Goal: Information Seeking & Learning: Learn about a topic

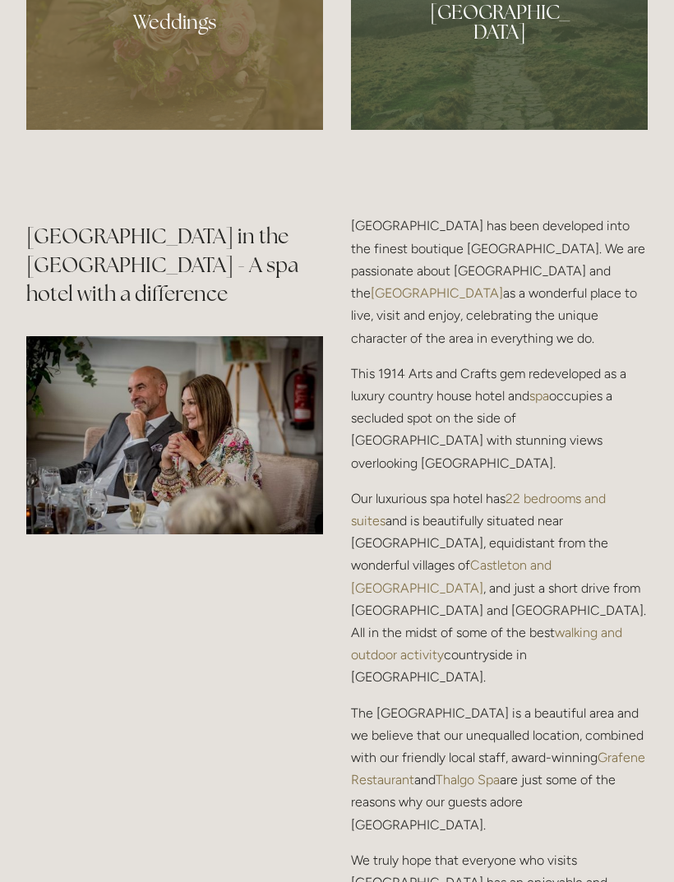
scroll to position [1886, 0]
click at [614, 609] on p "Our luxurious spa hotel has 22 bedrooms and suites and is beautifully situated …" at bounding box center [499, 588] width 297 height 201
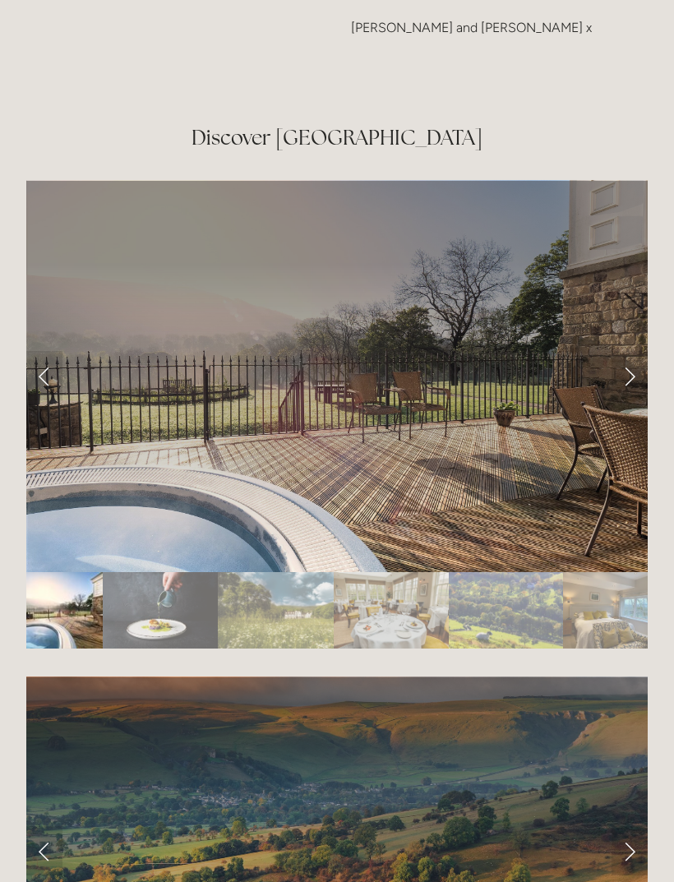
scroll to position [2799, 0]
click at [632, 368] on link "Next Slide" at bounding box center [630, 375] width 36 height 49
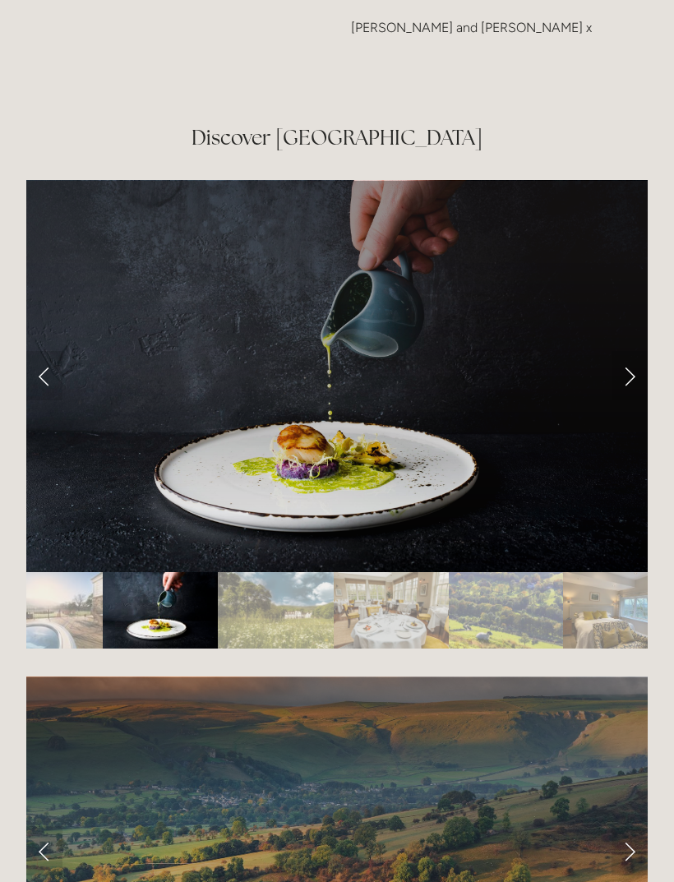
click at [631, 375] on link "Next Slide" at bounding box center [630, 375] width 36 height 49
click at [636, 374] on link "Next Slide" at bounding box center [630, 375] width 36 height 49
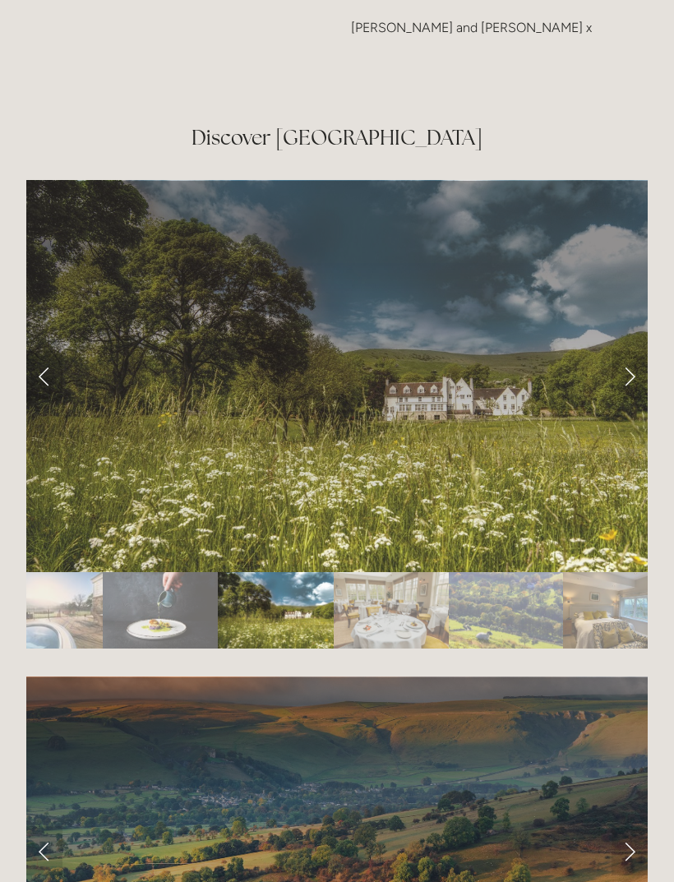
click at [634, 373] on link "Next Slide" at bounding box center [630, 375] width 36 height 49
click at [626, 372] on link "Next Slide" at bounding box center [630, 375] width 36 height 49
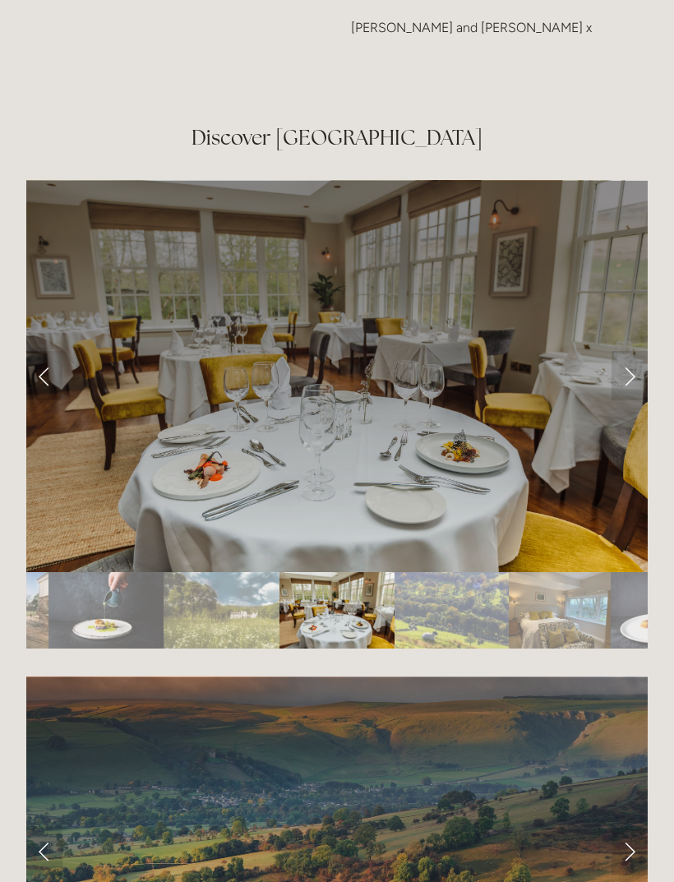
click at [632, 372] on link "Next Slide" at bounding box center [630, 375] width 36 height 49
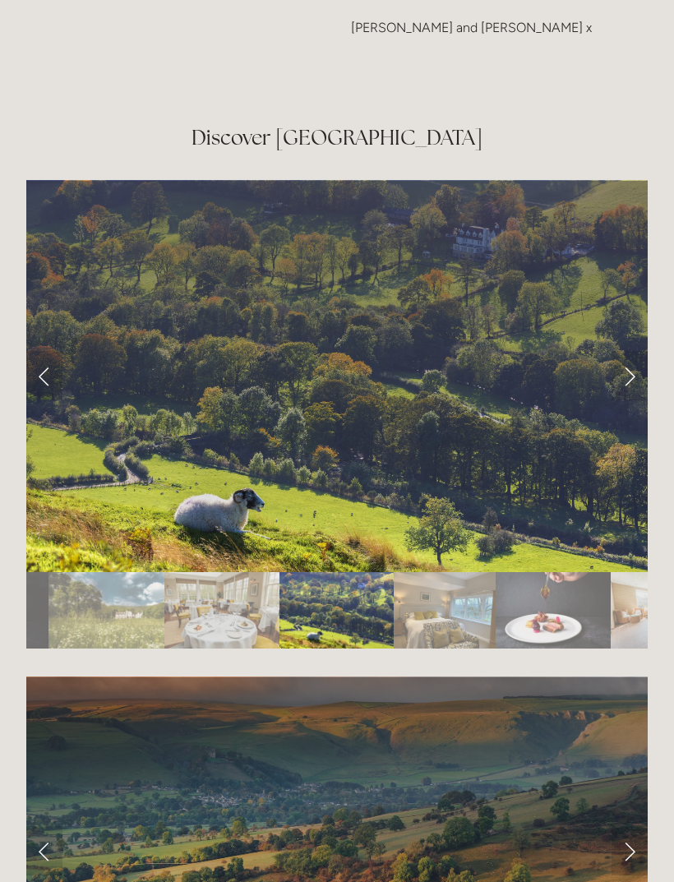
click at [640, 365] on link "Next Slide" at bounding box center [630, 375] width 36 height 49
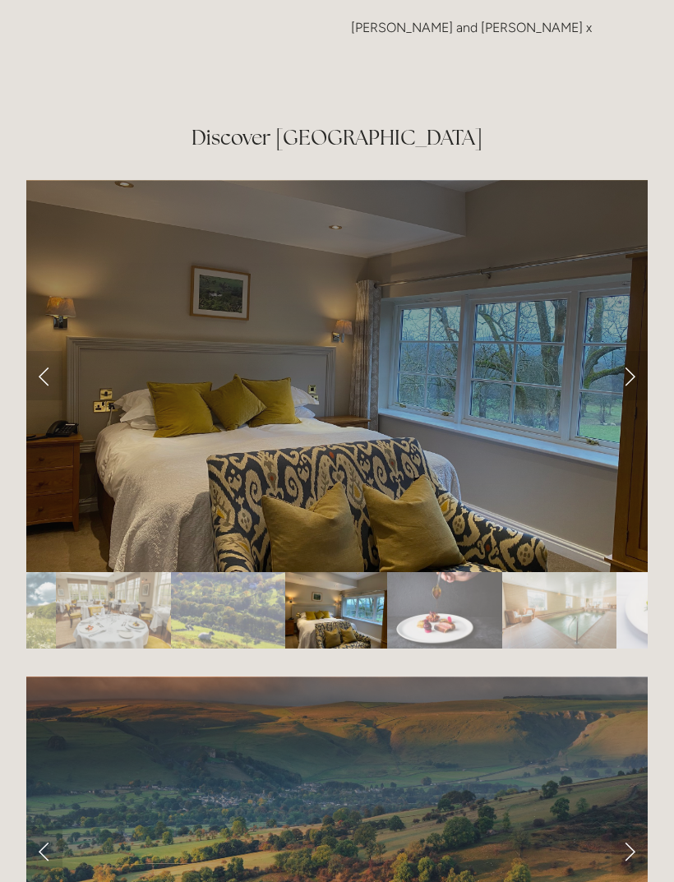
click at [630, 378] on link "Next Slide" at bounding box center [630, 375] width 36 height 49
click at [627, 372] on link "Next Slide" at bounding box center [630, 375] width 36 height 49
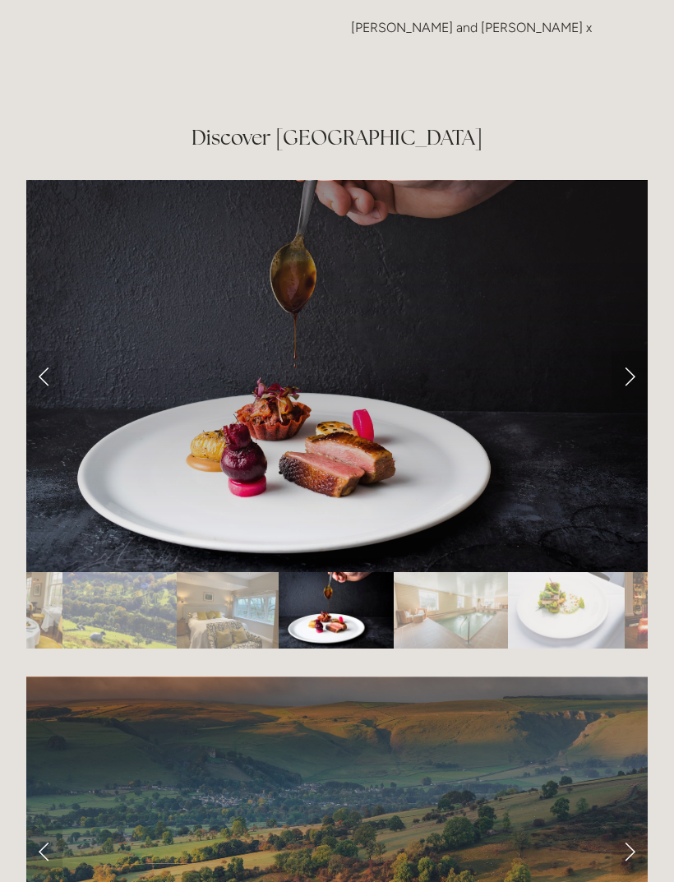
click at [631, 374] on link "Next Slide" at bounding box center [630, 375] width 36 height 49
click at [634, 365] on link "Next Slide" at bounding box center [630, 375] width 36 height 49
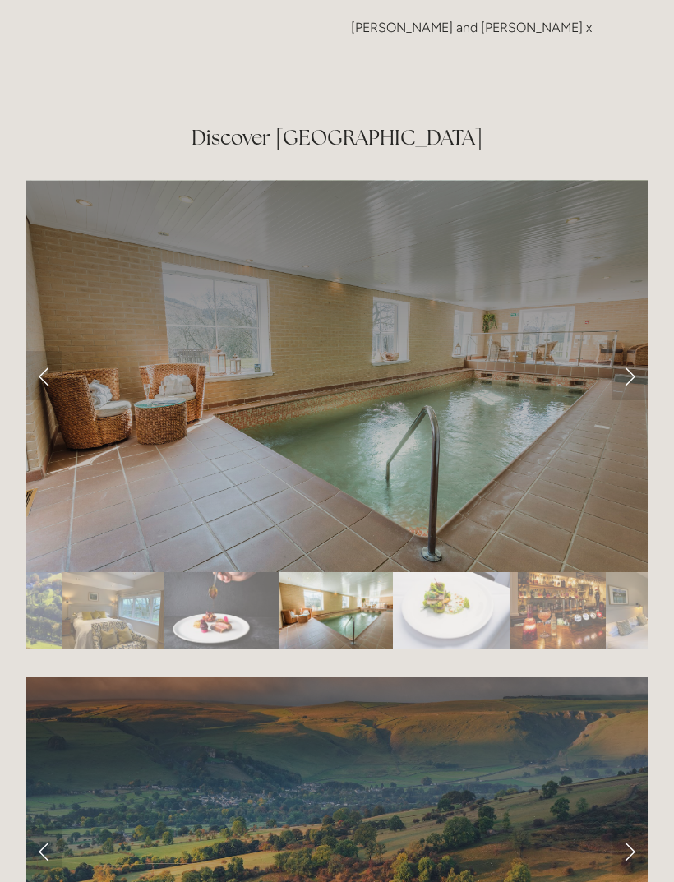
click at [72, 601] on div at bounding box center [337, 601] width 622 height 0
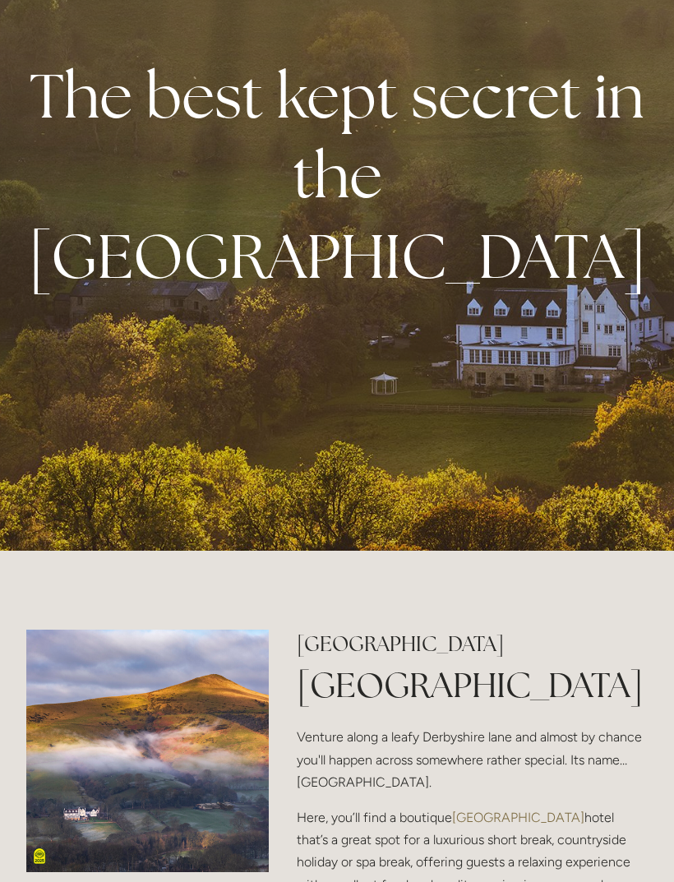
scroll to position [0, 0]
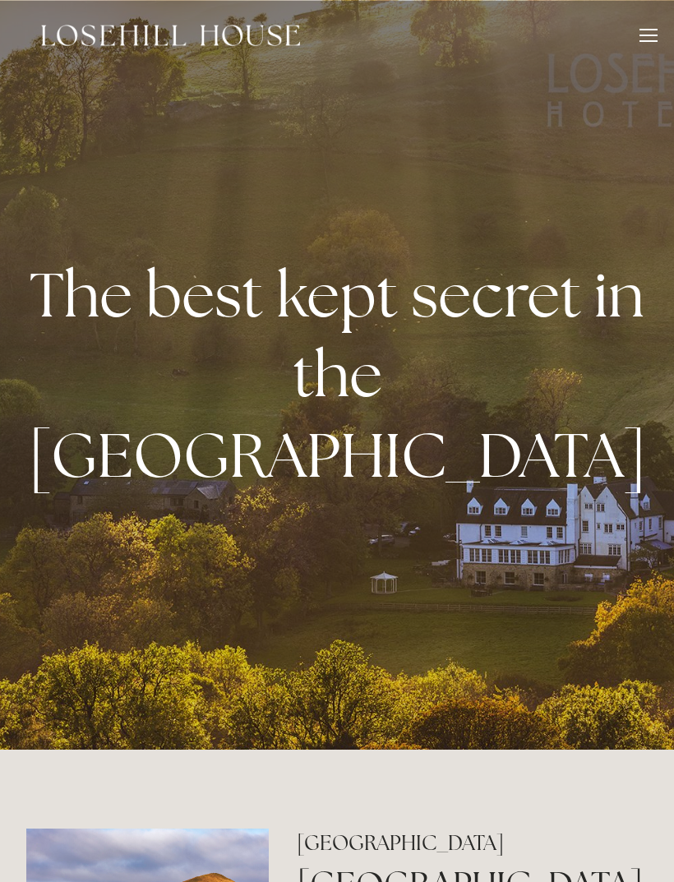
click at [648, 29] on div at bounding box center [649, 30] width 18 height 2
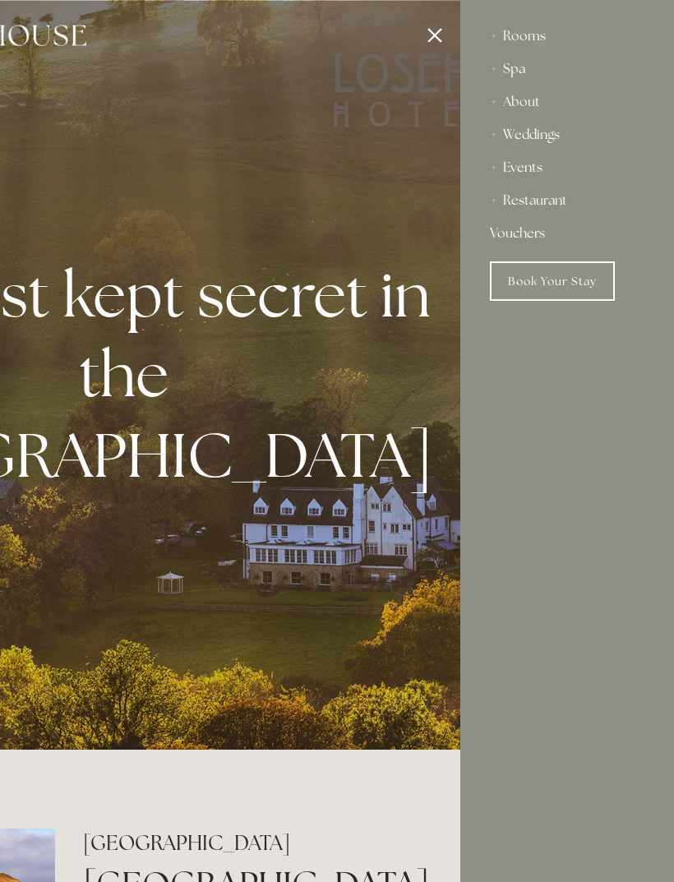
click at [529, 31] on div "Rooms" at bounding box center [567, 36] width 155 height 33
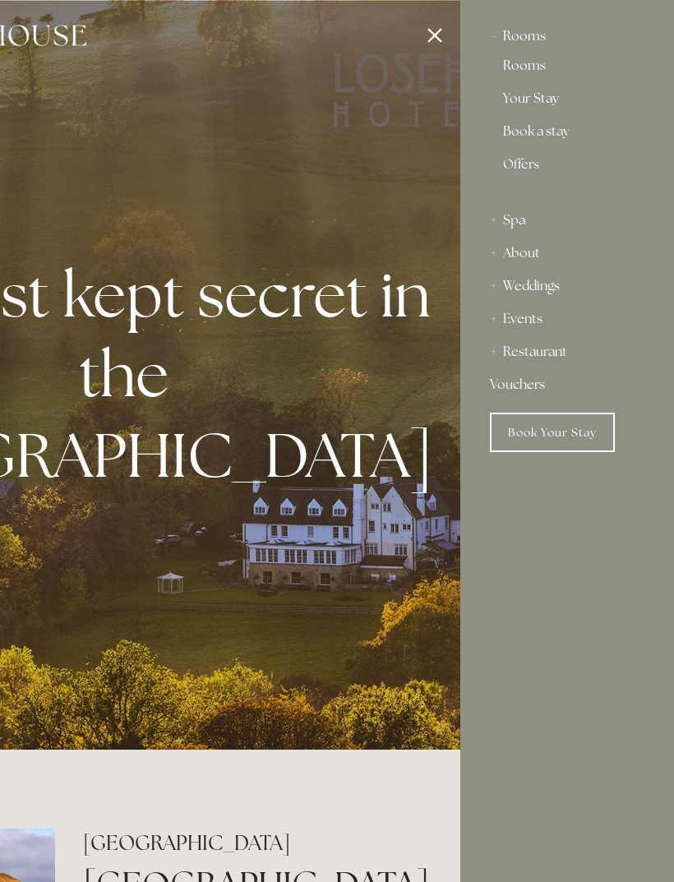
click at [531, 36] on div "Rooms" at bounding box center [567, 36] width 155 height 33
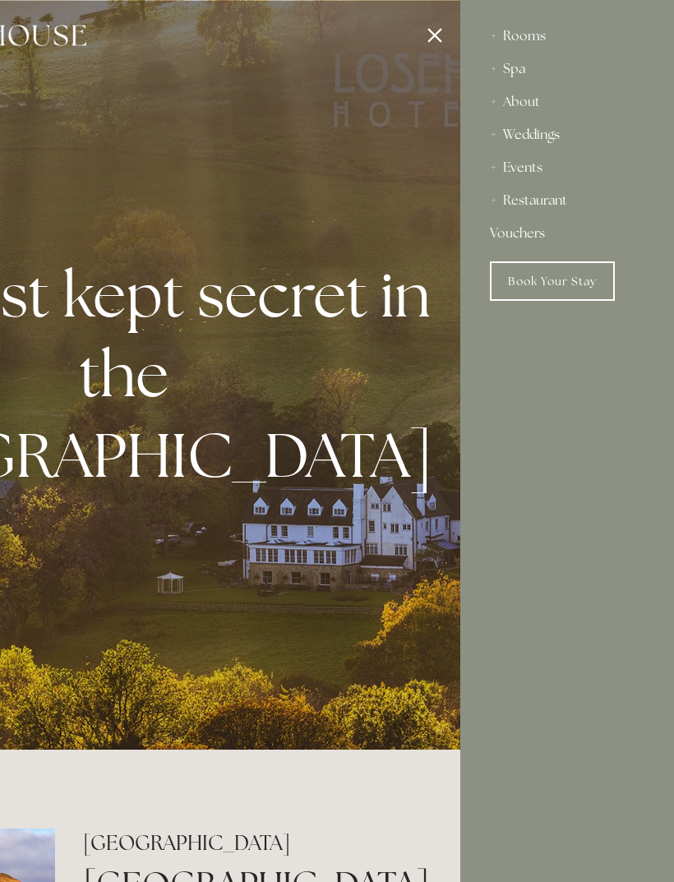
click at [533, 35] on div "Rooms" at bounding box center [567, 36] width 155 height 33
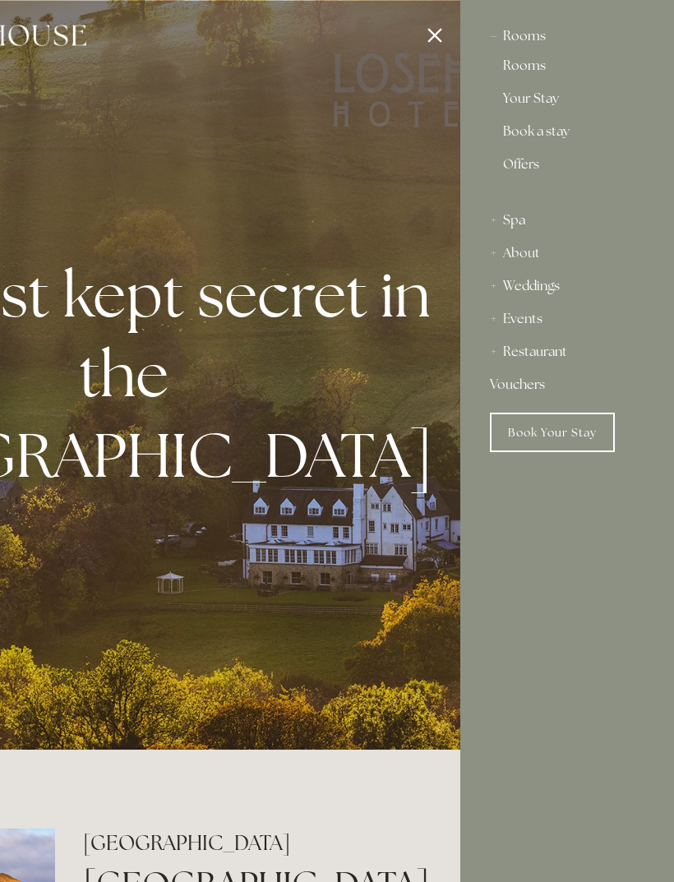
click at [537, 59] on link "Rooms" at bounding box center [567, 69] width 128 height 20
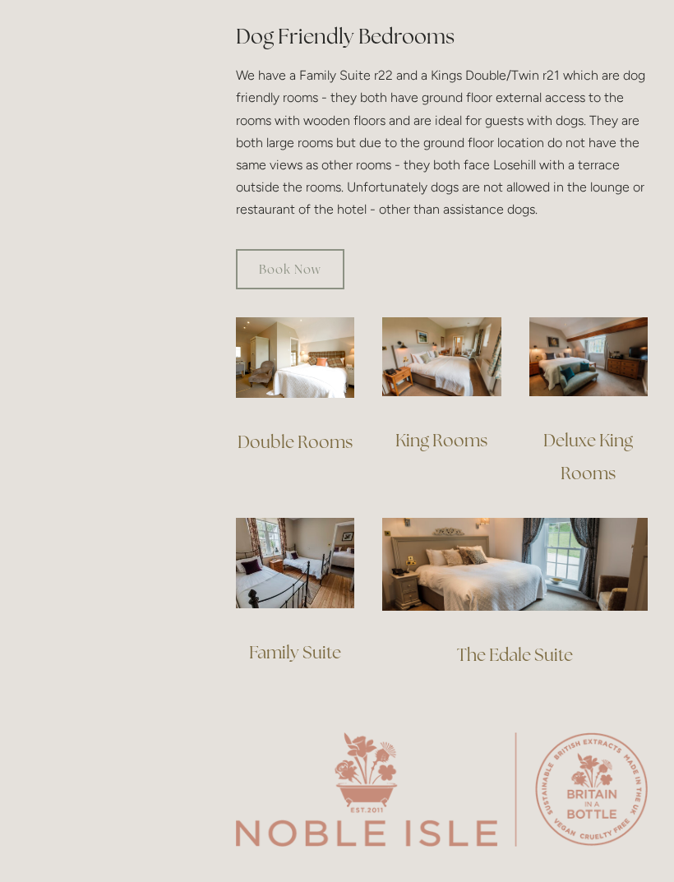
scroll to position [1027, 0]
click at [415, 428] on link "King Rooms" at bounding box center [441, 439] width 92 height 22
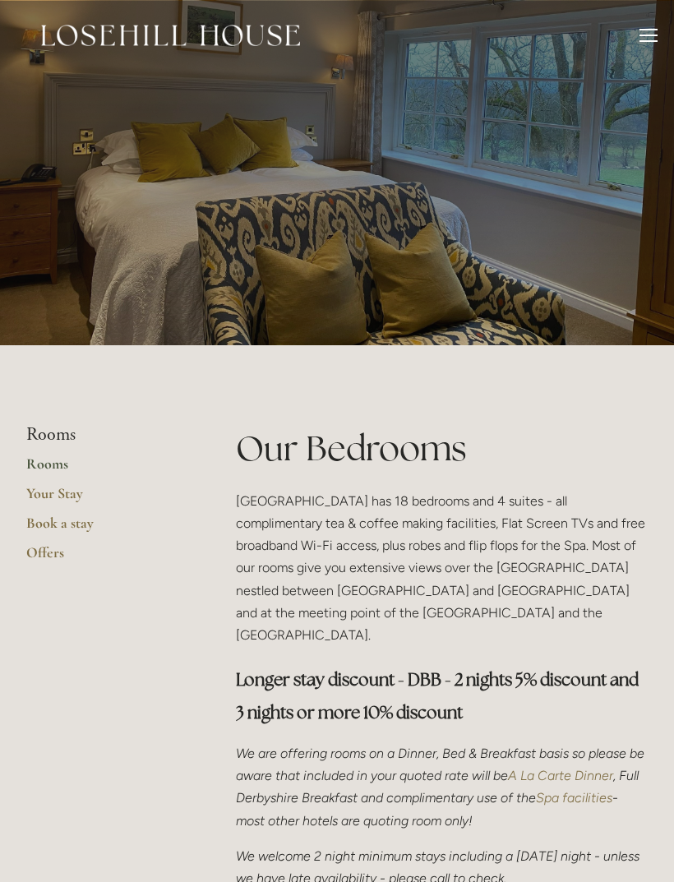
scroll to position [1079, 0]
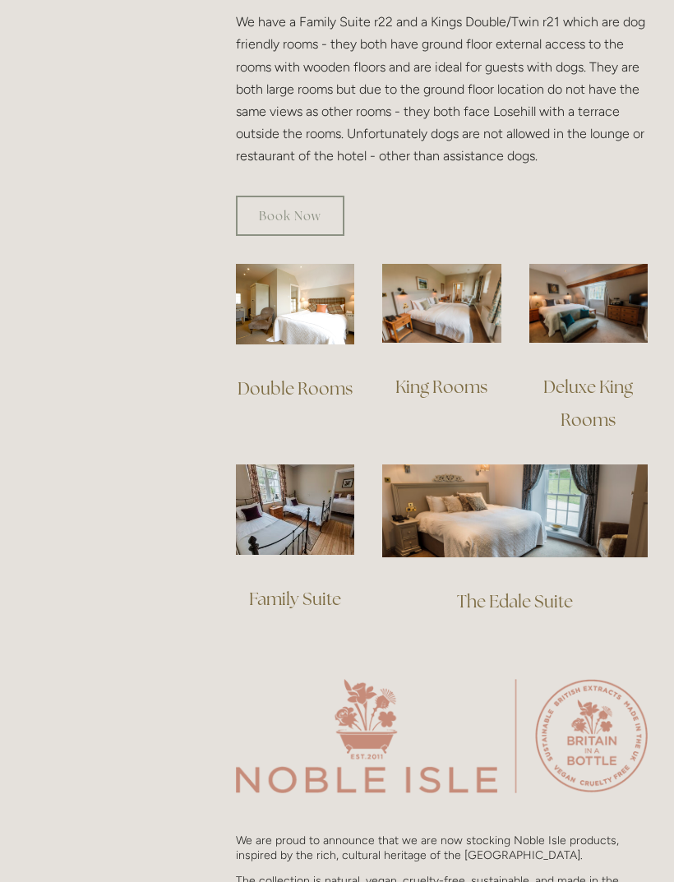
click at [594, 376] on link "Deluxe King Rooms" at bounding box center [589, 403] width 93 height 55
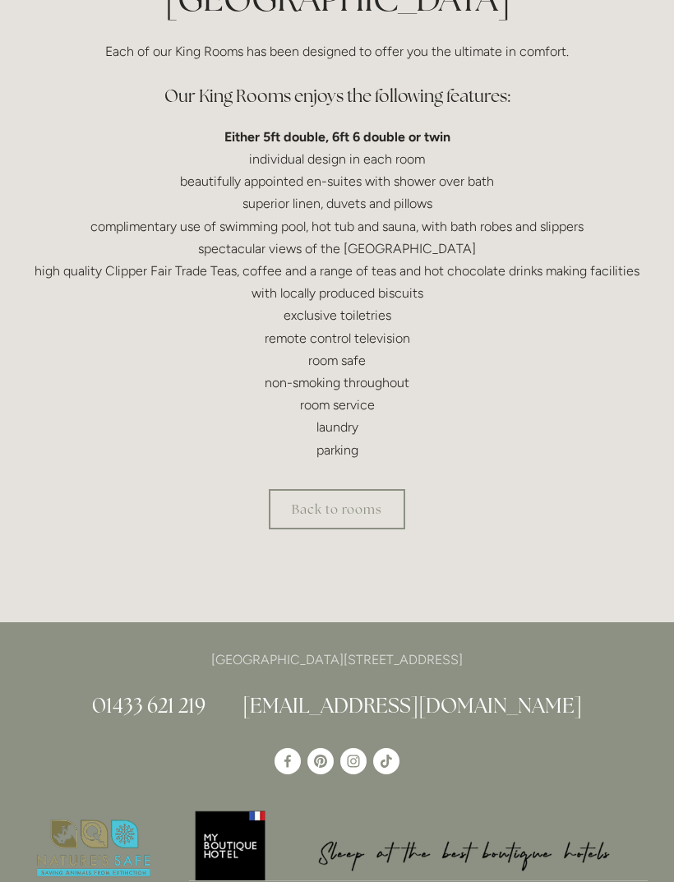
scroll to position [495, 0]
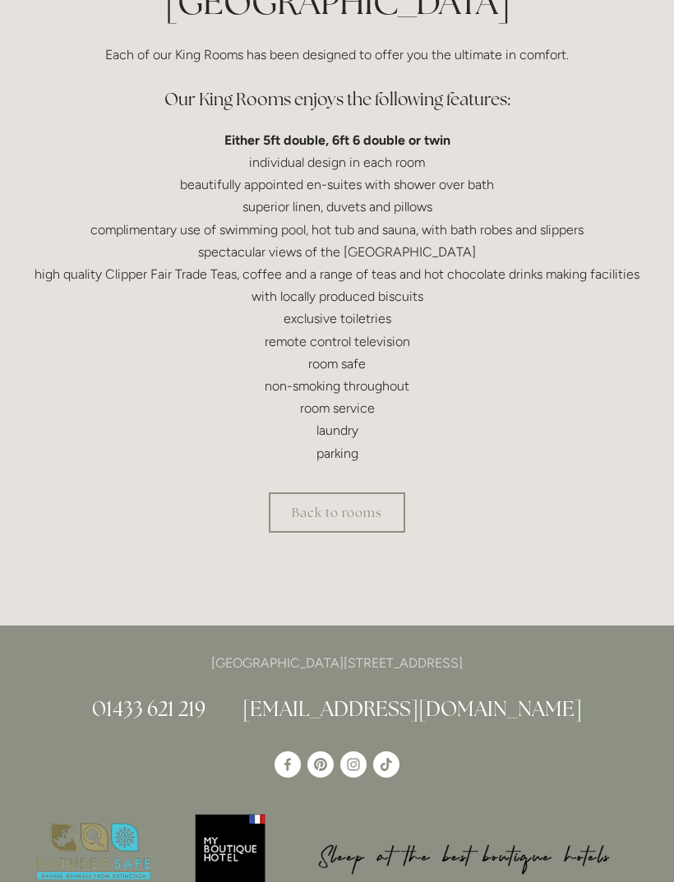
click at [636, 363] on p "Either 5ft double, 6ft 6 double or twin individual design in each room beautifu…" at bounding box center [337, 296] width 622 height 335
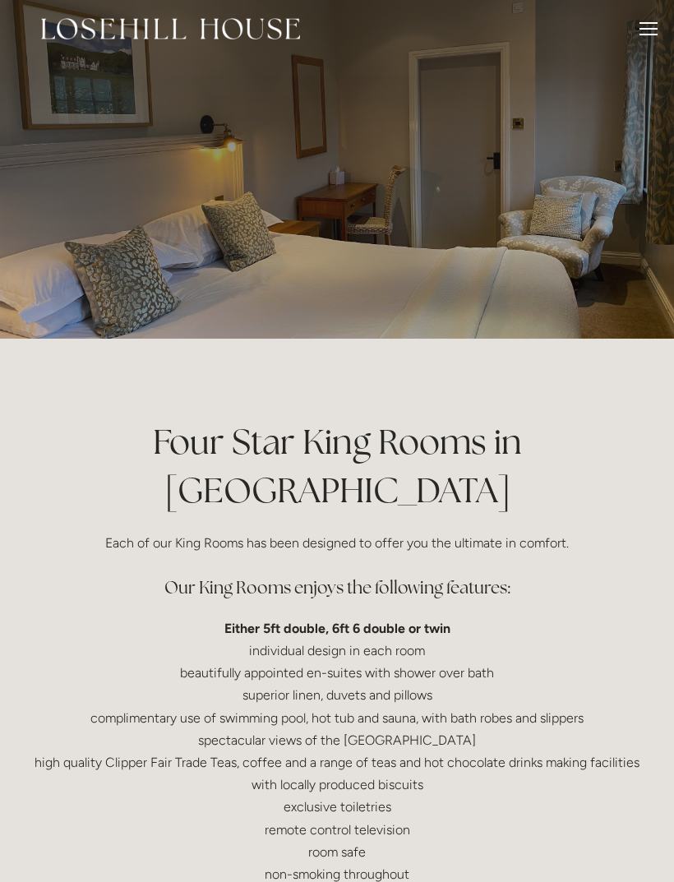
scroll to position [0, 0]
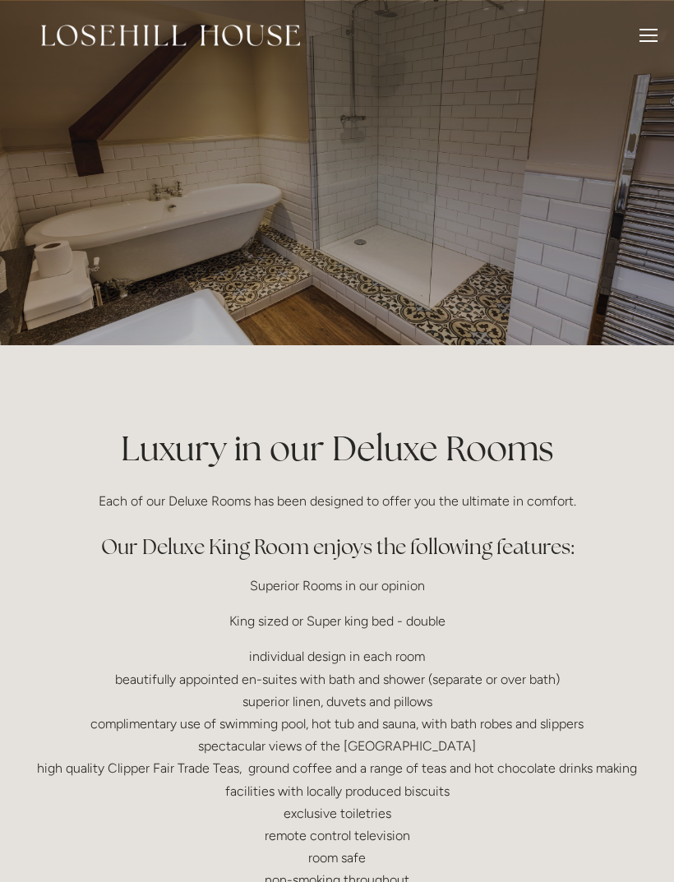
click at [640, 29] on div at bounding box center [649, 30] width 18 height 2
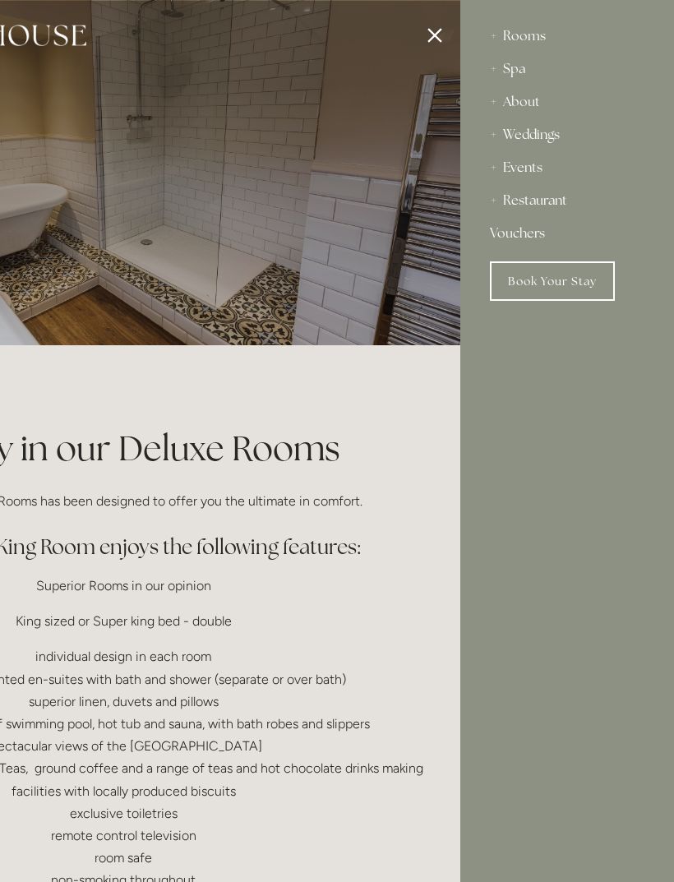
click at [436, 29] on div at bounding box center [123, 441] width 674 height 882
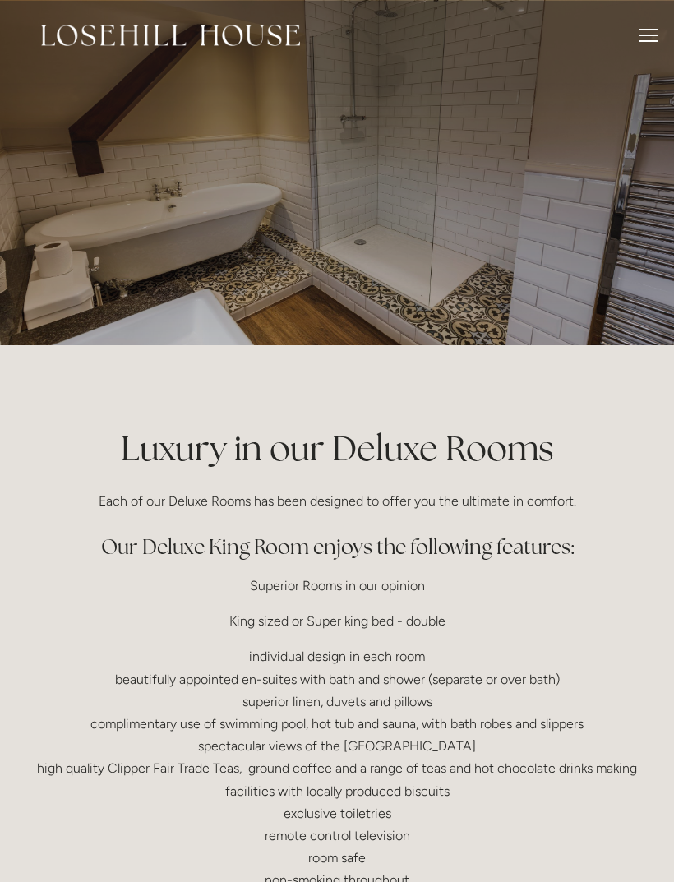
click at [58, 715] on p "individual design in each room beautifully appointed en-suites with bath and sh…" at bounding box center [337, 801] width 622 height 313
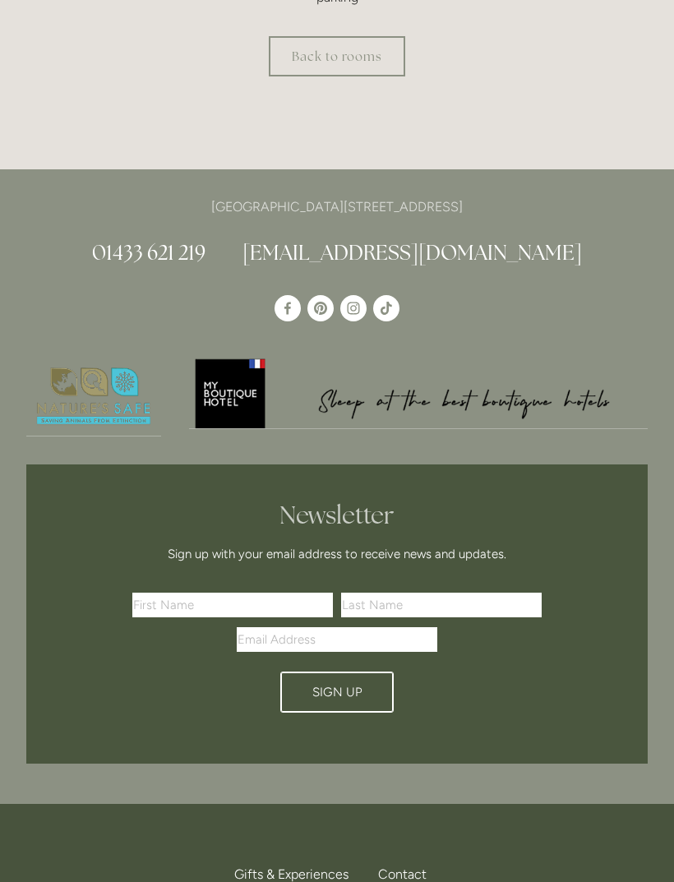
scroll to position [950, 0]
click at [321, 245] on link "[EMAIL_ADDRESS][DOMAIN_NAME]" at bounding box center [413, 252] width 340 height 26
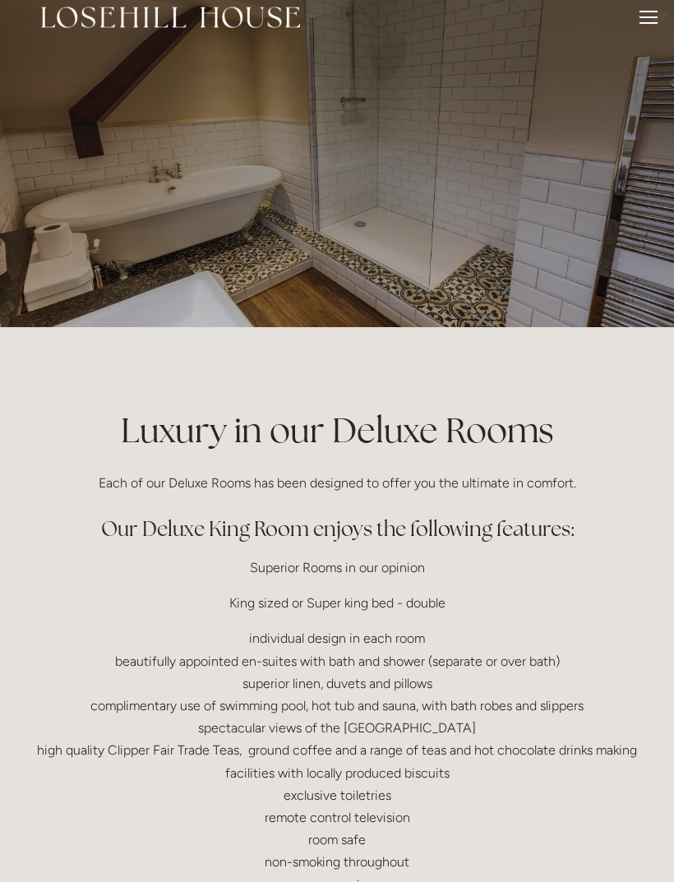
scroll to position [0, 0]
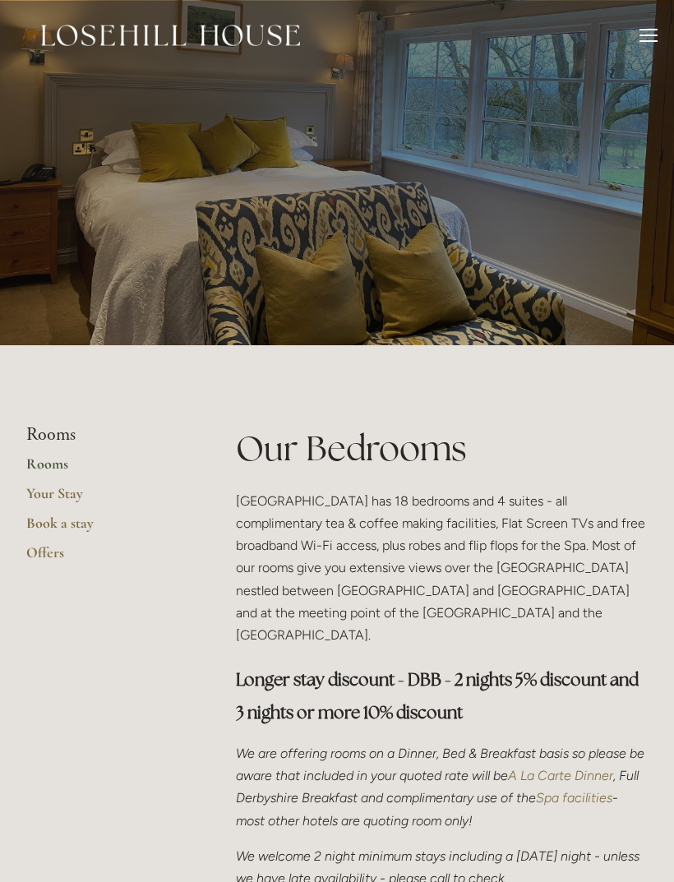
click at [38, 543] on link "Offers" at bounding box center [104, 558] width 157 height 30
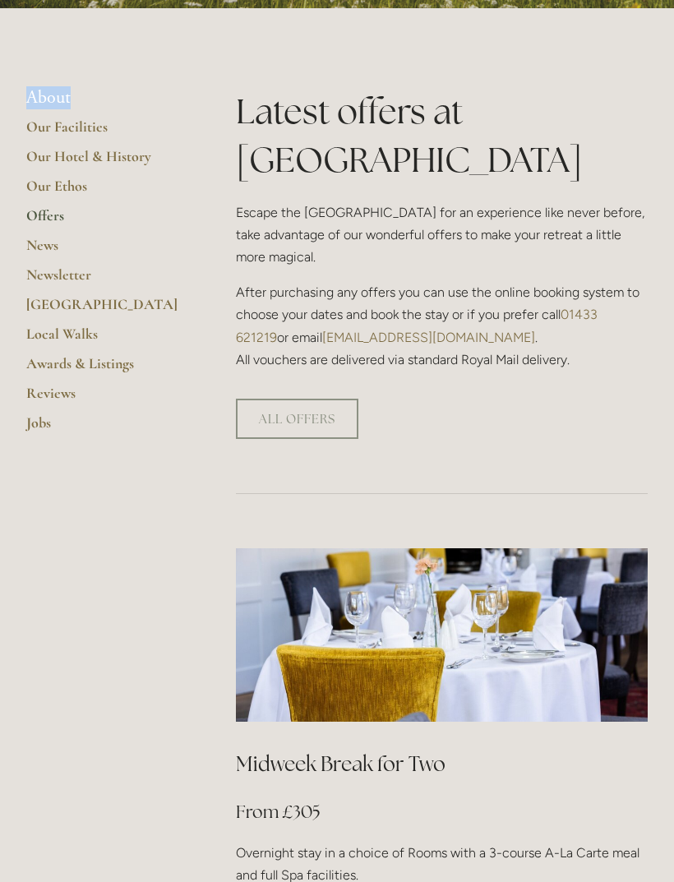
scroll to position [337, 0]
click at [36, 303] on link "[GEOGRAPHIC_DATA]" at bounding box center [104, 310] width 157 height 30
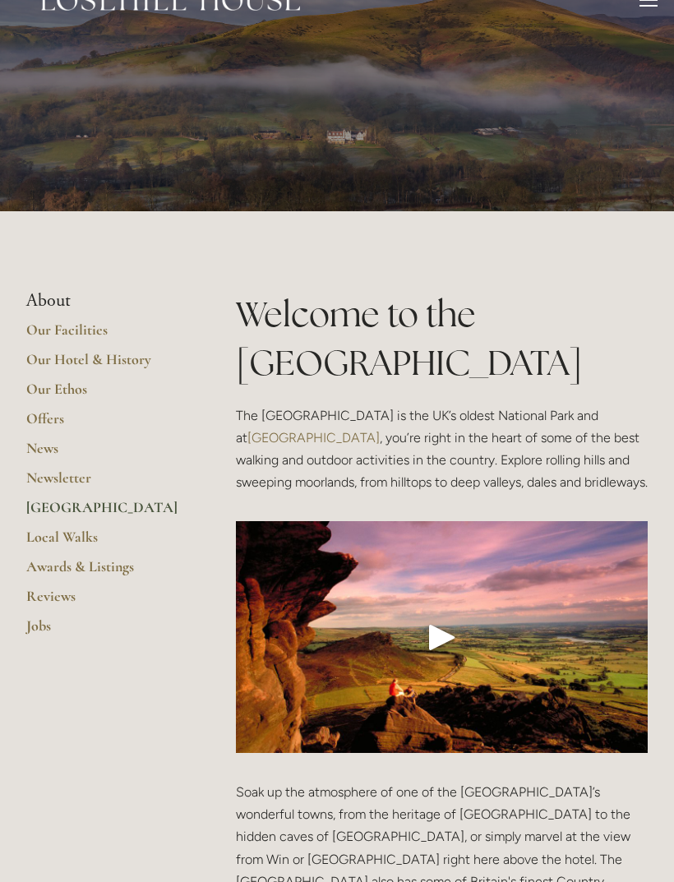
scroll to position [35, 0]
click at [37, 328] on link "Our Facilities" at bounding box center [104, 336] width 157 height 30
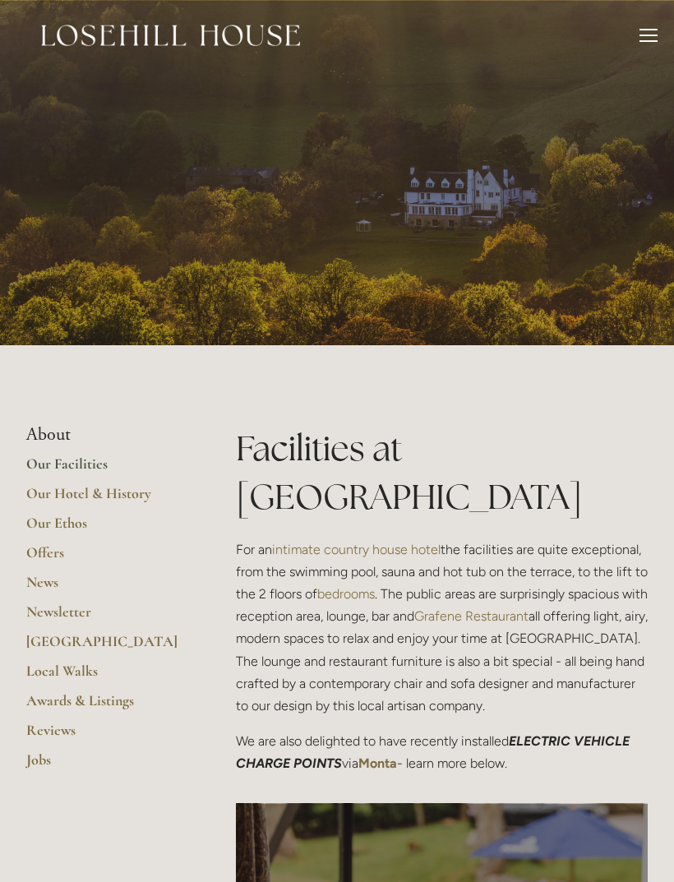
click at [633, 26] on div "Rooms Rooms Your Stay Book a stay Offers Spa About" at bounding box center [336, 35] width 641 height 71
click at [640, 30] on div at bounding box center [649, 38] width 18 height 18
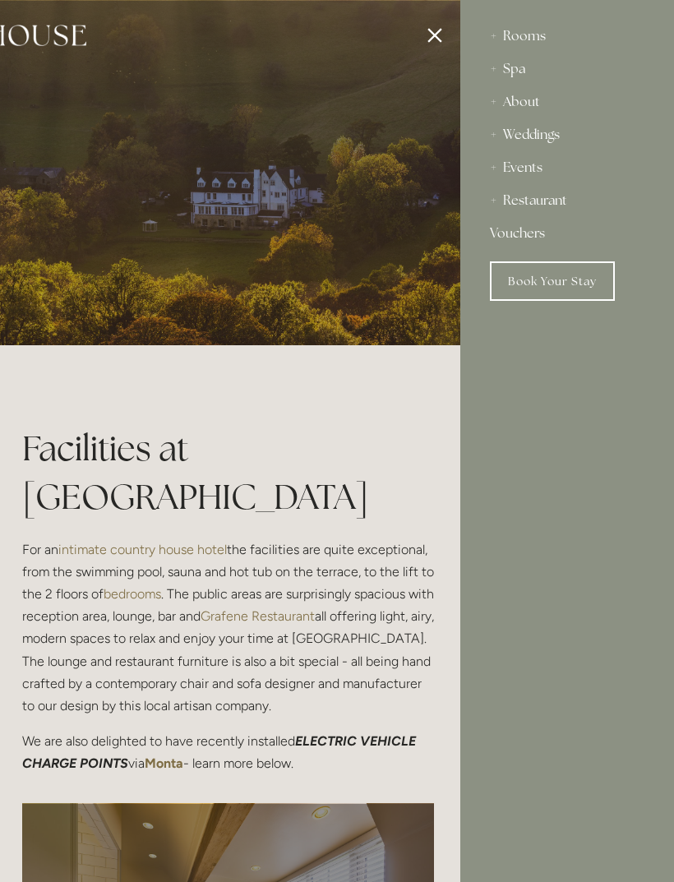
click at [557, 203] on div "Restaurant" at bounding box center [567, 200] width 155 height 33
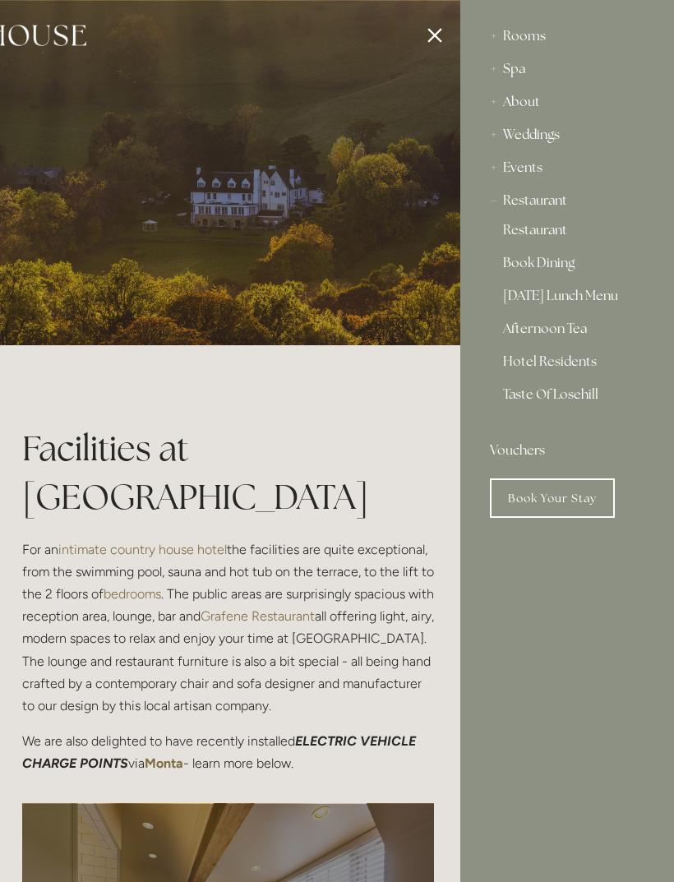
click at [558, 227] on link "Restaurant" at bounding box center [567, 234] width 128 height 20
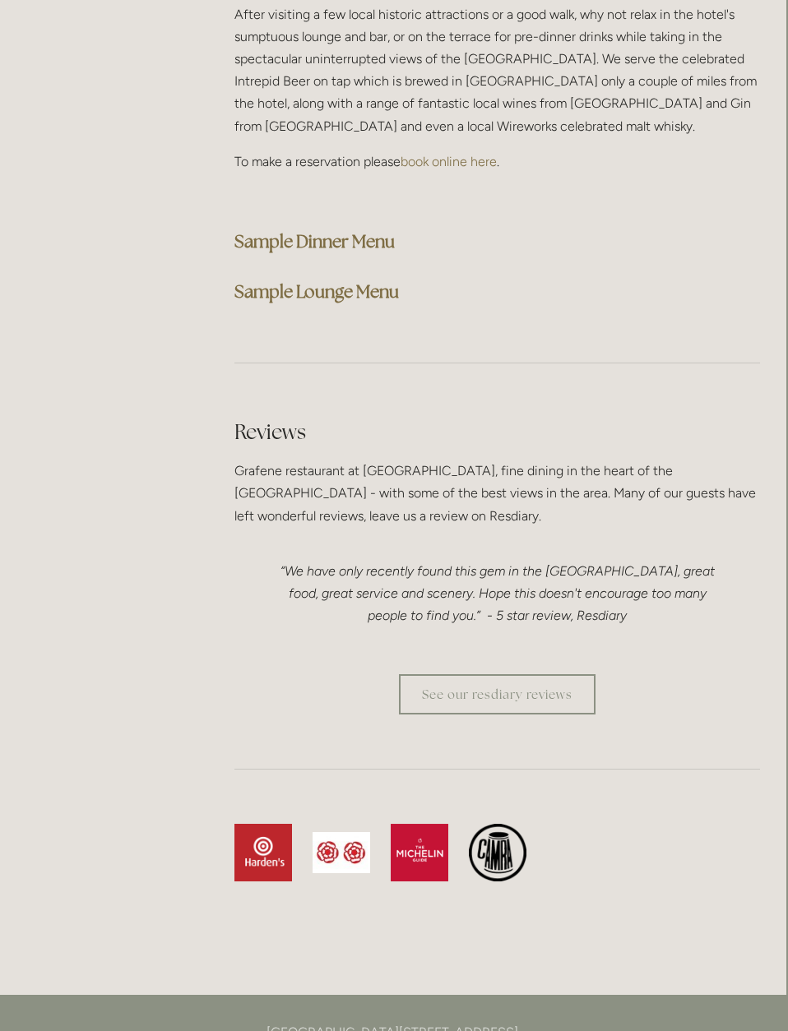
scroll to position [4291, 2]
click at [301, 242] on strong "Sample Dinner Menu" at bounding box center [313, 241] width 160 height 22
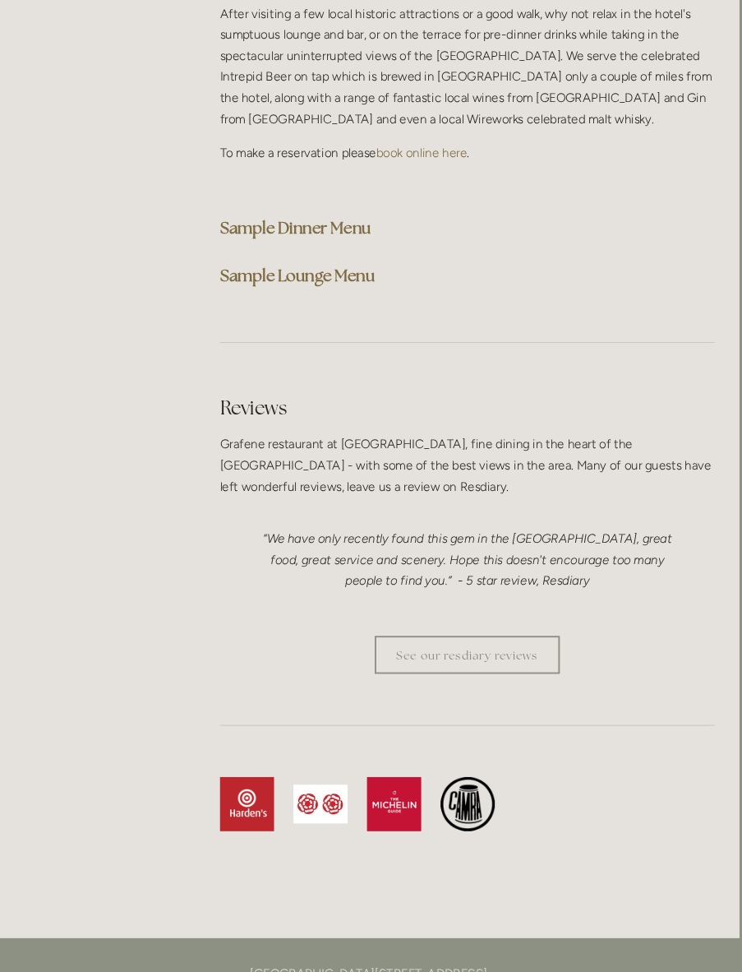
scroll to position [4291, 0]
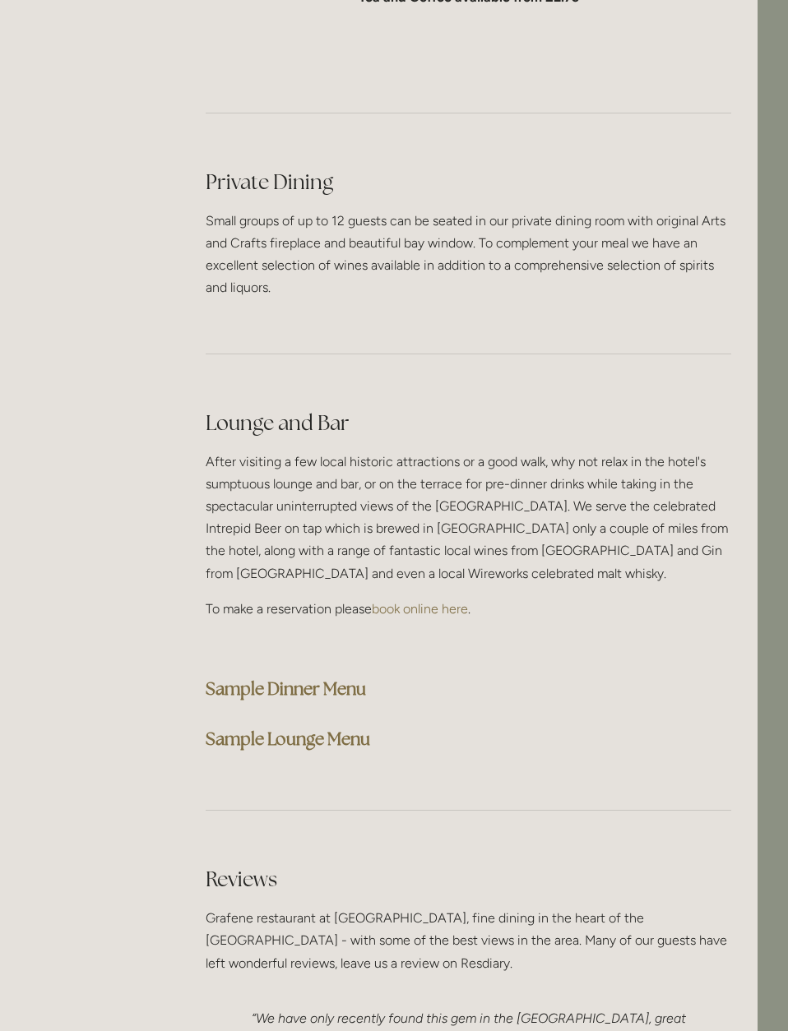
scroll to position [3843, 30]
